Goal: Browse casually

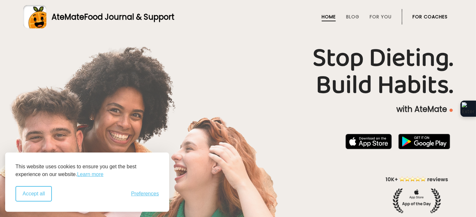
click at [45, 199] on button "Accept all" at bounding box center [33, 193] width 36 height 15
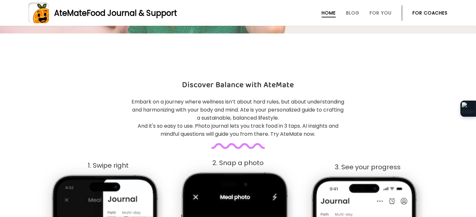
scroll to position [225, 0]
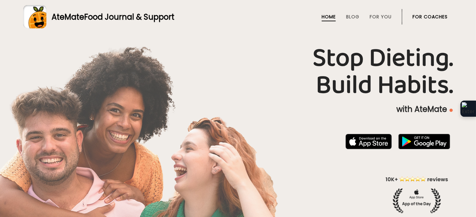
scroll to position [32, 0]
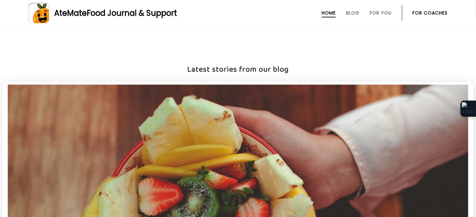
scroll to position [1194, 0]
